Goal: Find specific page/section: Find specific page/section

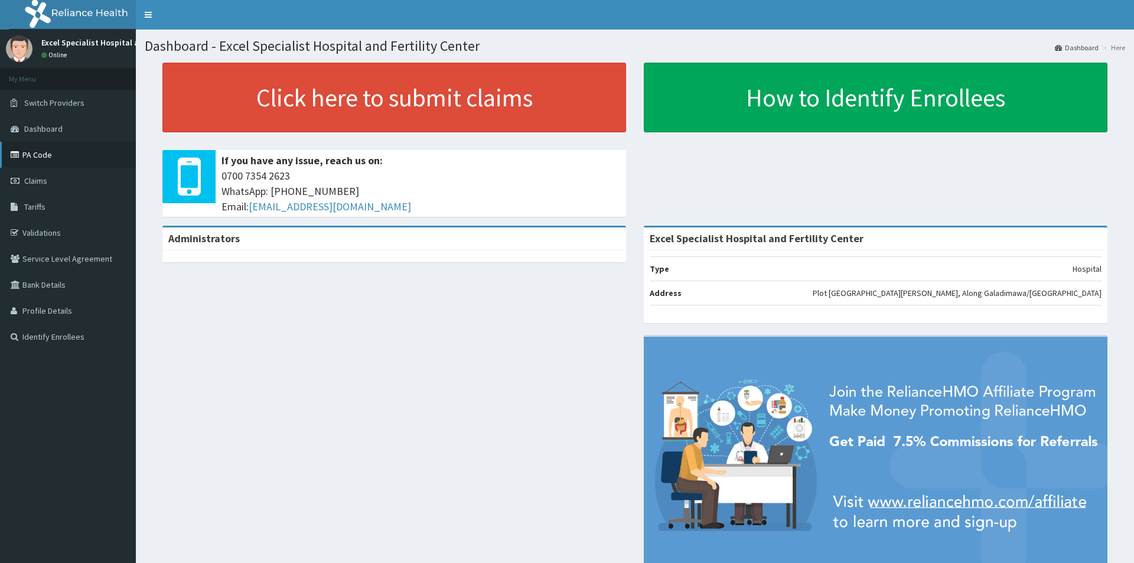
click at [29, 156] on link "PA Code" at bounding box center [68, 155] width 136 height 26
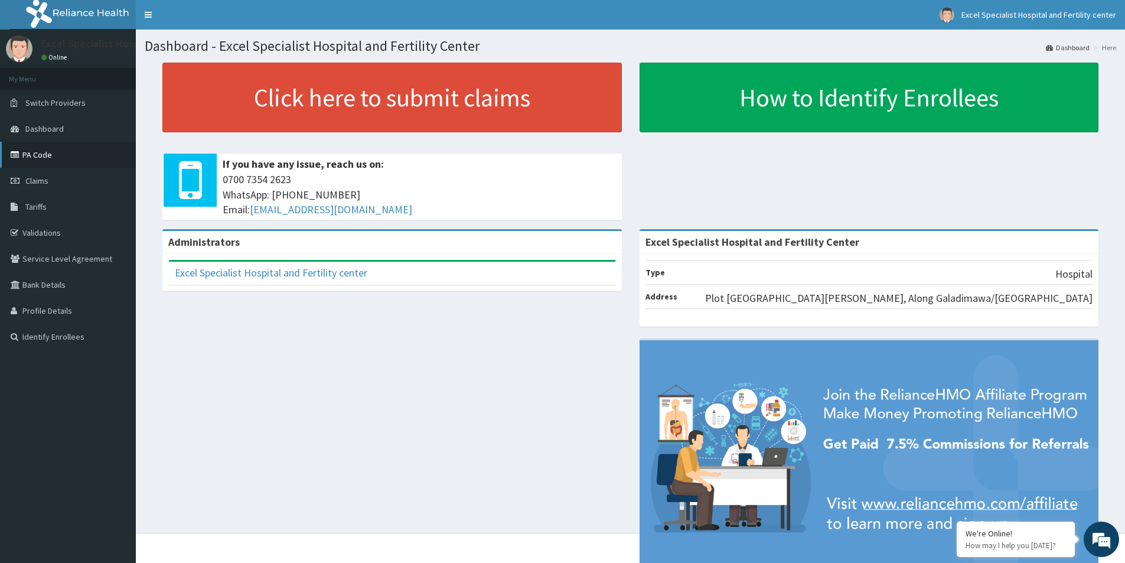
click at [38, 155] on link "PA Code" at bounding box center [68, 155] width 136 height 26
